Goal: Task Accomplishment & Management: Manage account settings

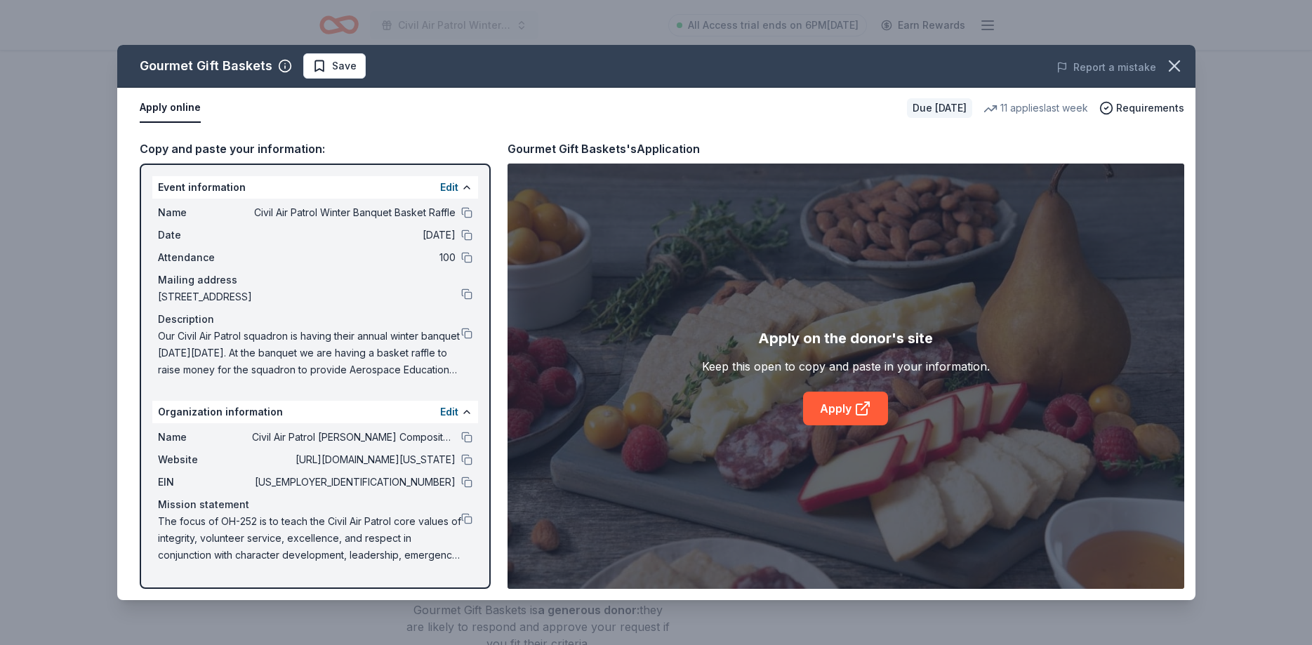
scroll to position [573, 0]
click at [470, 435] on button at bounding box center [466, 437] width 11 height 11
click at [444, 411] on button "Edit" at bounding box center [449, 412] width 18 height 17
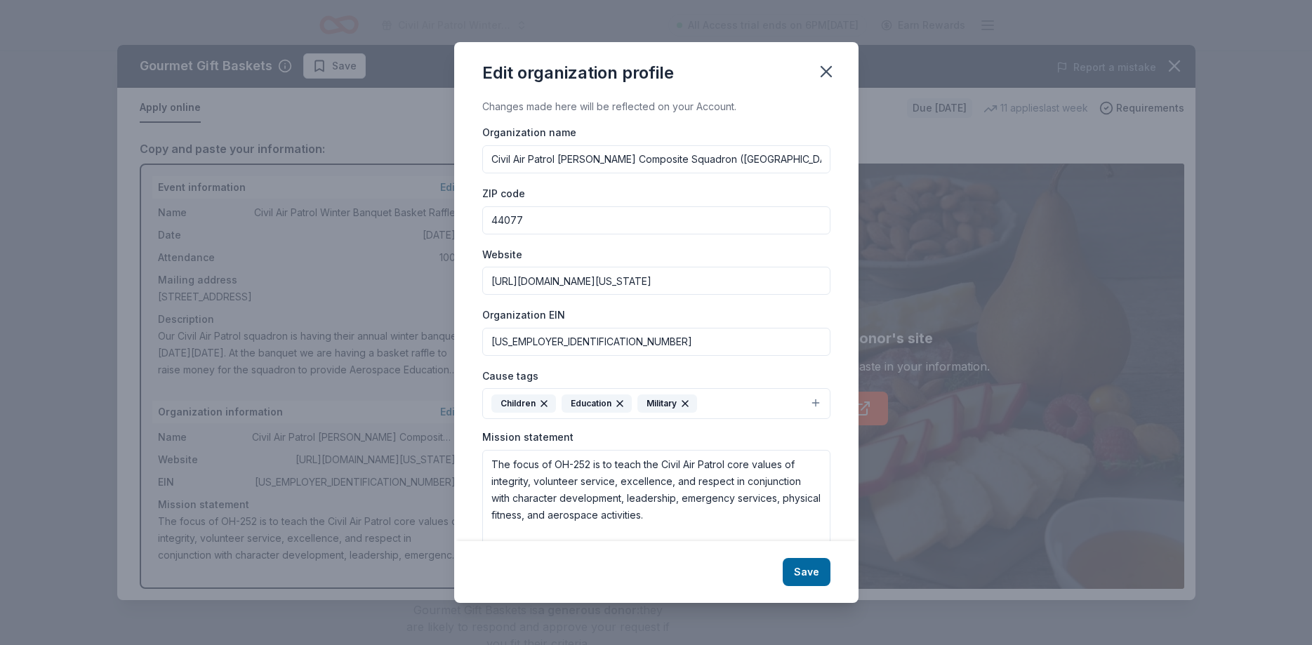
click at [818, 158] on input "Civil Air Patrol [PERSON_NAME] Composite Squadron ([GEOGRAPHIC_DATA]) [GEOGRAPH…" at bounding box center [656, 159] width 348 height 28
type input "Civil Air Patrol [PERSON_NAME] Composite Squadron ([GEOGRAPHIC_DATA]) [GEOGRAPH…"
click at [813, 580] on button "Save" at bounding box center [807, 572] width 48 height 28
click at [813, 580] on div "Save" at bounding box center [656, 572] width 404 height 62
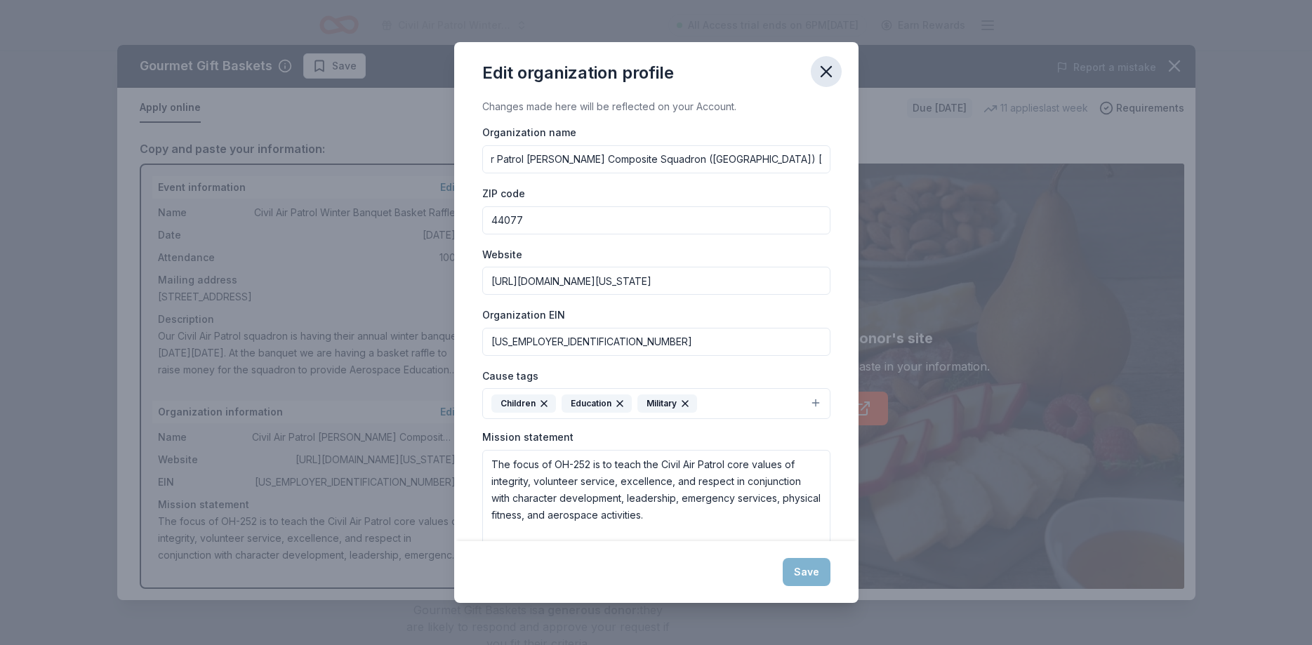
click at [831, 75] on icon "button" at bounding box center [826, 72] width 20 height 20
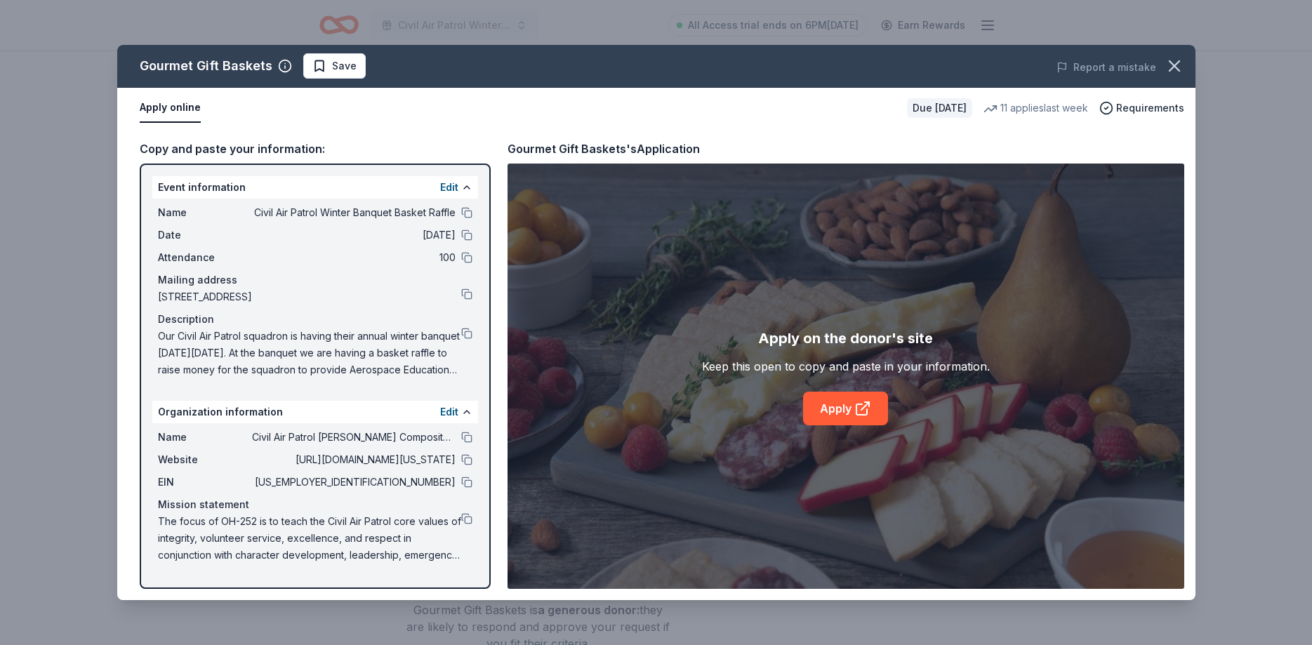
click at [467, 513] on div "Mission statement" at bounding box center [315, 504] width 314 height 17
click at [467, 516] on button at bounding box center [466, 518] width 11 height 11
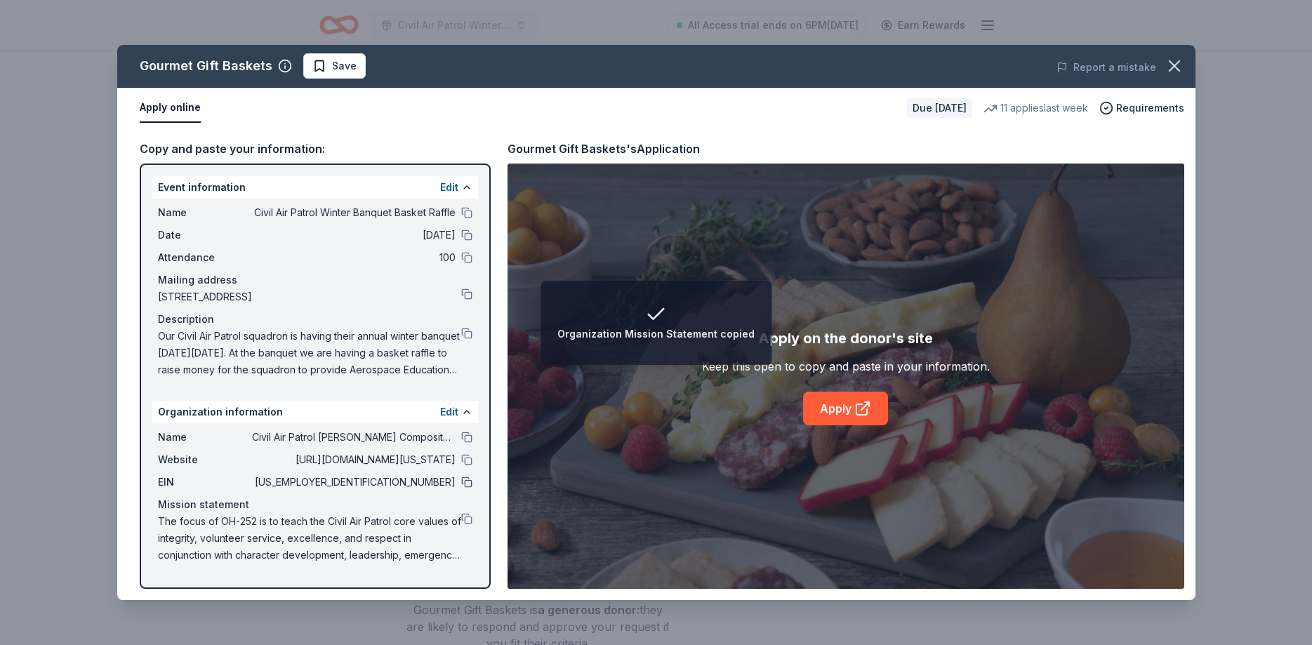
click at [462, 480] on button at bounding box center [466, 482] width 11 height 11
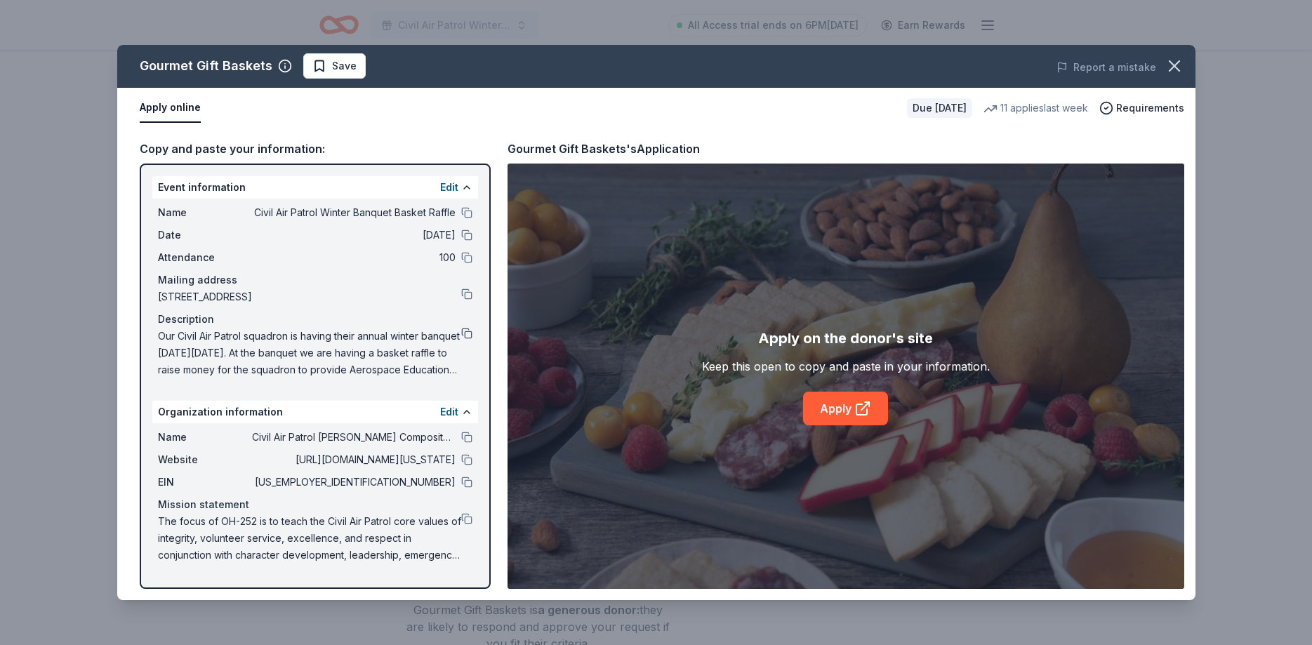
click at [466, 338] on button at bounding box center [466, 333] width 11 height 11
